Goal: Information Seeking & Learning: Learn about a topic

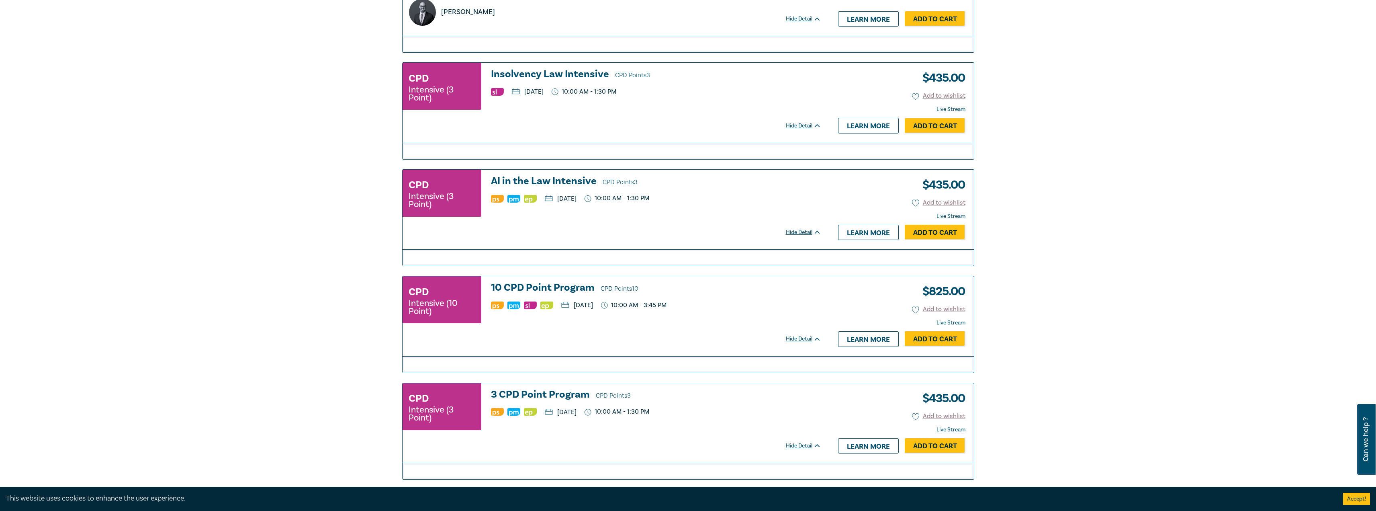
drag, startPoint x: 569, startPoint y: 179, endPoint x: 548, endPoint y: 186, distance: 21.6
click at [569, 179] on h3 "AI in the Law Intensive CPD Points 3" at bounding box center [656, 182] width 330 height 12
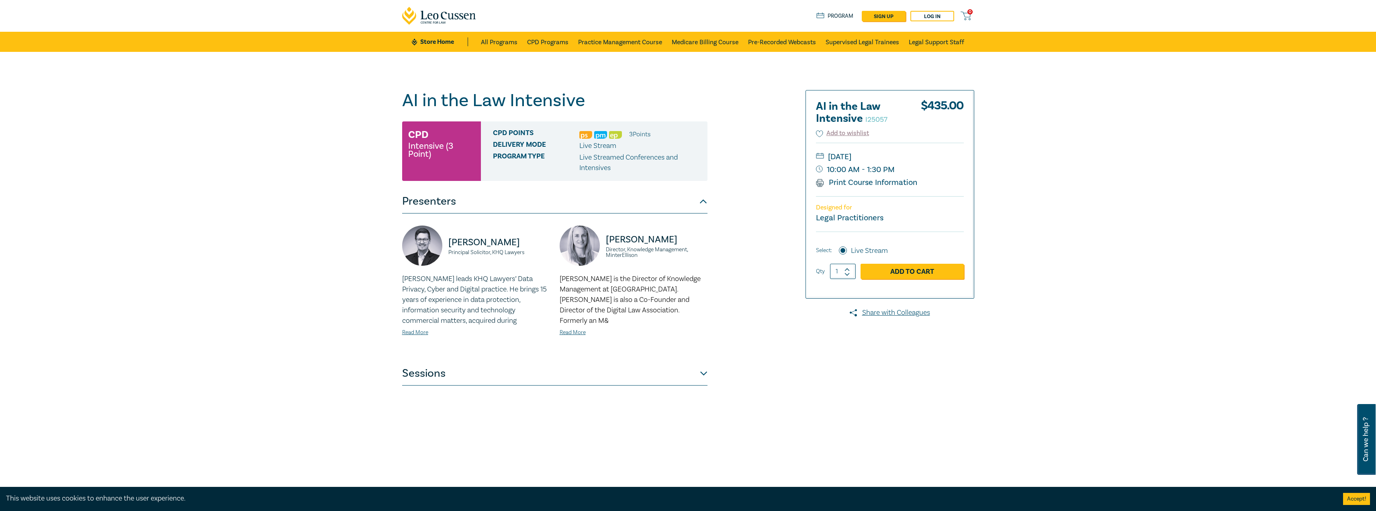
click at [692, 372] on button "Sessions" at bounding box center [554, 373] width 305 height 24
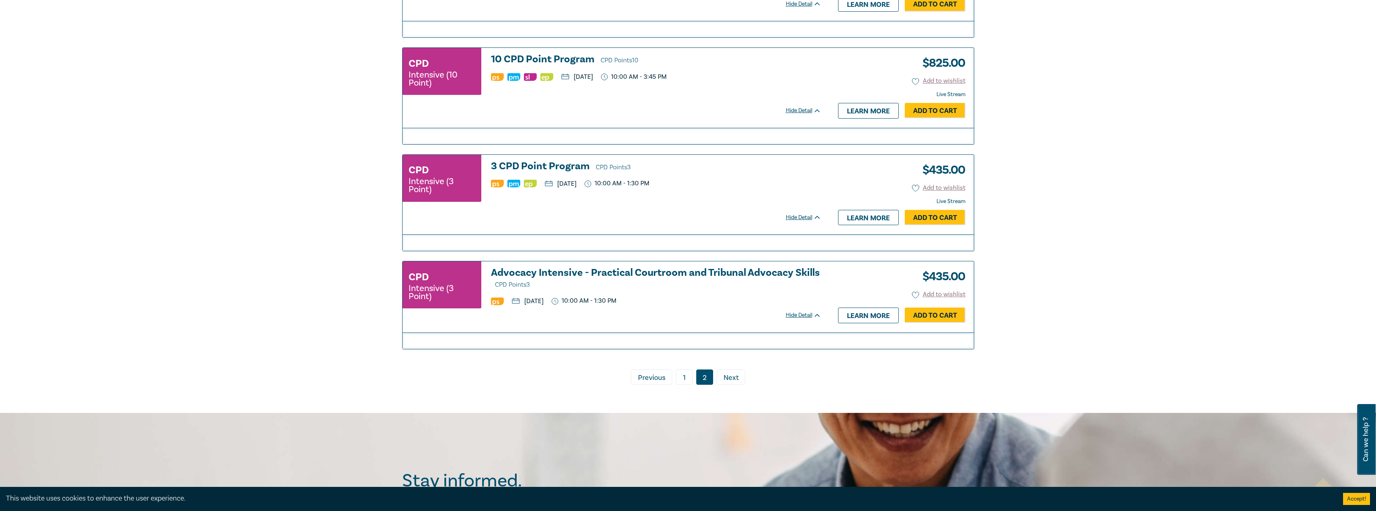
scroll to position [806, 0]
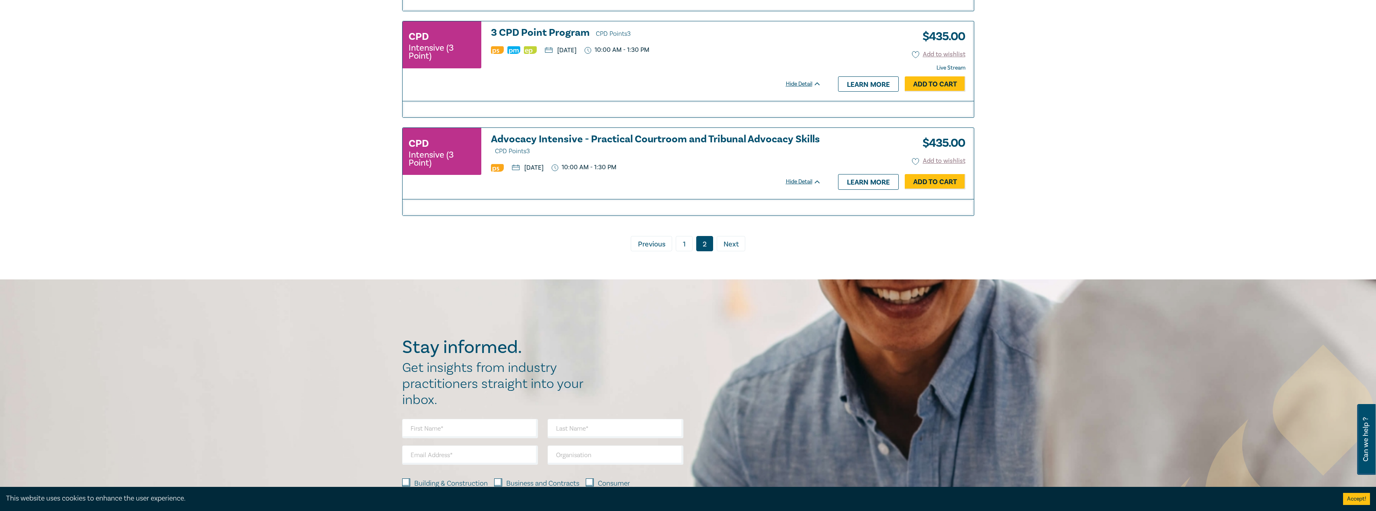
click at [683, 248] on link "1" at bounding box center [684, 243] width 17 height 15
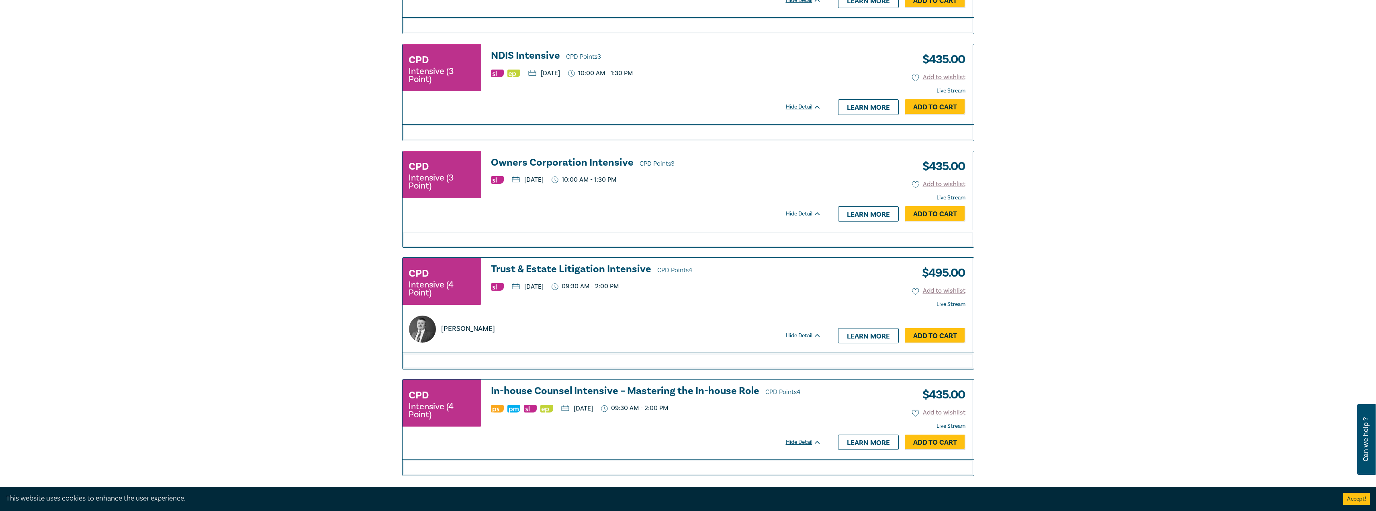
scroll to position [1609, 0]
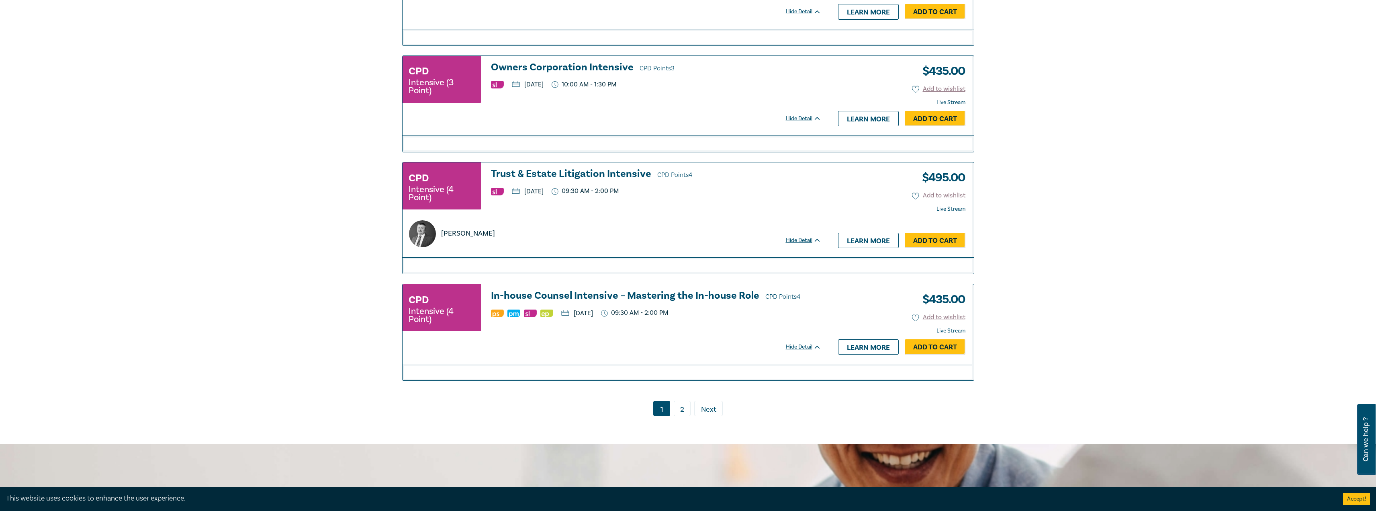
click at [547, 178] on h3 "Trust & Estate Litigation Intensive CPD Points 4" at bounding box center [656, 174] width 330 height 12
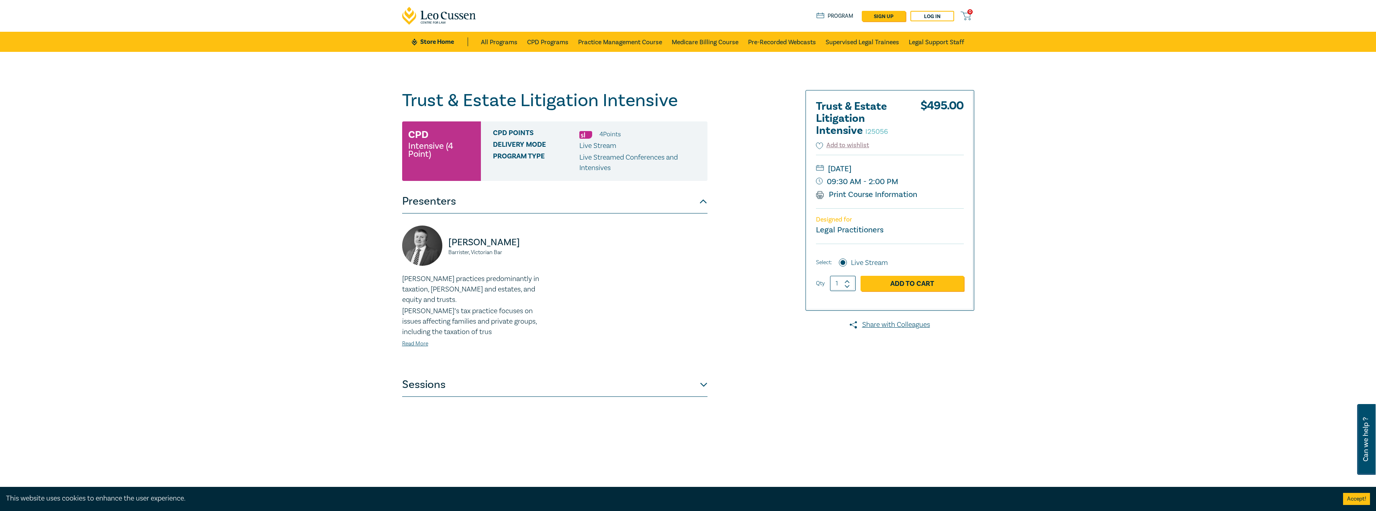
click at [640, 374] on button "Sessions" at bounding box center [554, 384] width 305 height 24
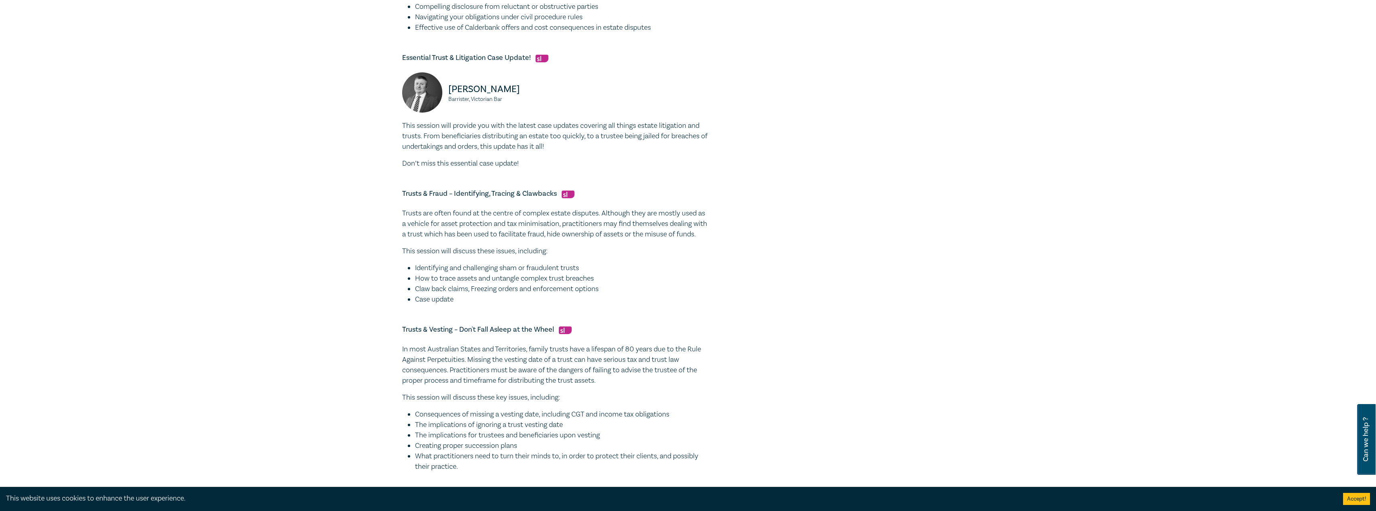
scroll to position [442, 0]
